Goal: Information Seeking & Learning: Learn about a topic

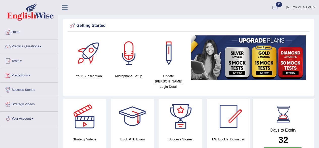
click at [19, 32] on link "Home" at bounding box center [29, 31] width 58 height 13
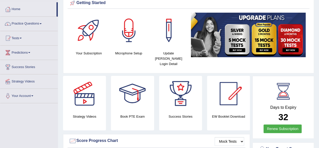
scroll to position [23, 0]
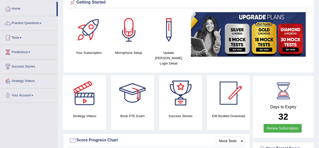
click at [42, 23] on span at bounding box center [41, 23] width 2 height 1
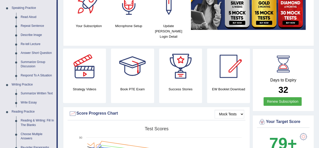
scroll to position [50, 0]
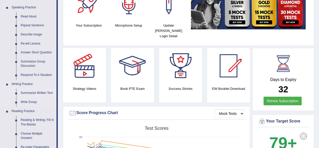
click at [29, 90] on link "Summarize Written Text" at bounding box center [37, 92] width 38 height 9
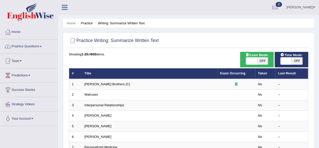
click at [106, 83] on link "Wright Brothers (C)" at bounding box center [108, 84] width 46 height 4
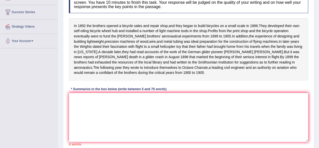
scroll to position [80, 0]
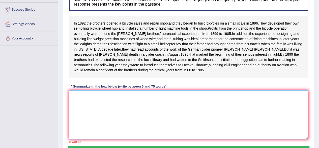
click at [111, 102] on textarea at bounding box center [189, 114] width 240 height 49
type textarea "I"
type textarea "t"
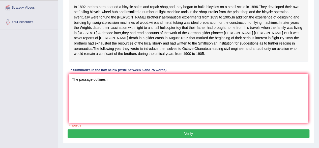
scroll to position [96, 0]
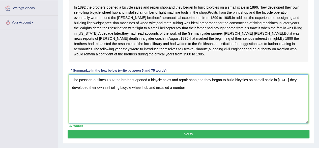
click at [188, 94] on textarea "The passage outlines 1892 the brothers opened a bicycle sales and repair shop,a…" at bounding box center [189, 98] width 240 height 49
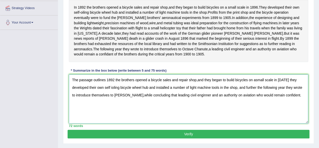
type textarea "The passage outlines 1892 the brothers opened a bicycle sales and repair shop,a…"
click at [229, 138] on button "Verify" at bounding box center [189, 134] width 242 height 9
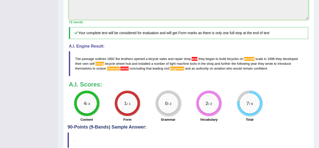
scroll to position [193, 0]
